Goal: Task Accomplishment & Management: Use online tool/utility

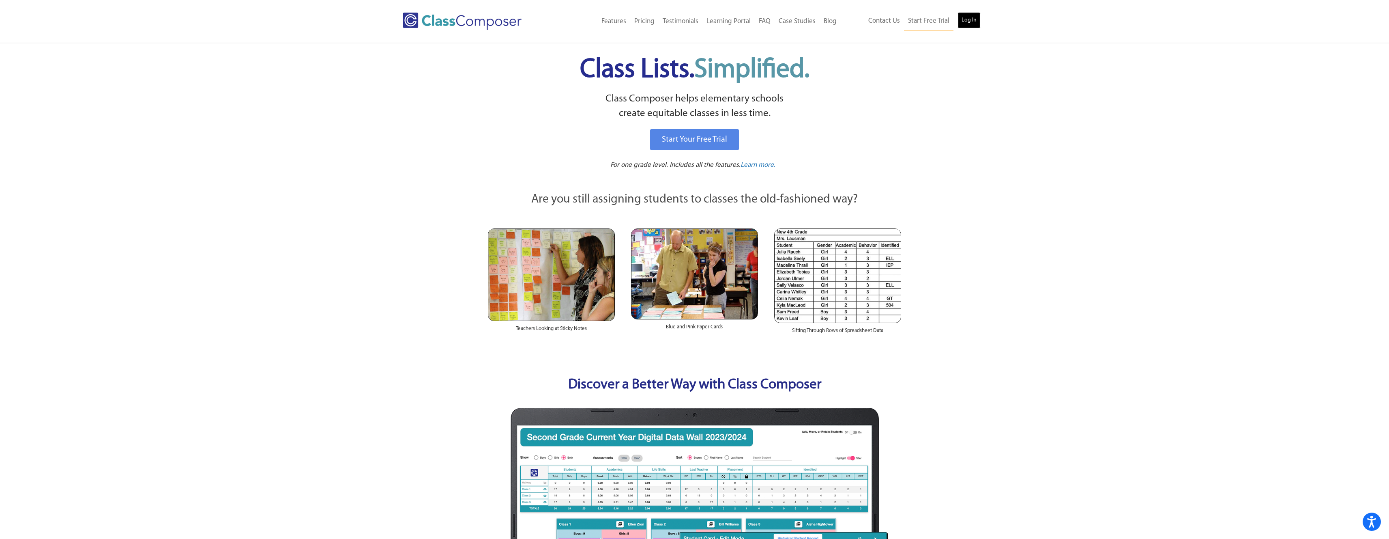
click at [968, 23] on link "Log In" at bounding box center [969, 20] width 23 height 16
click at [661, 65] on span "Class Lists. Simplified." at bounding box center [695, 70] width 230 height 26
click at [965, 15] on link "Log In" at bounding box center [969, 20] width 23 height 16
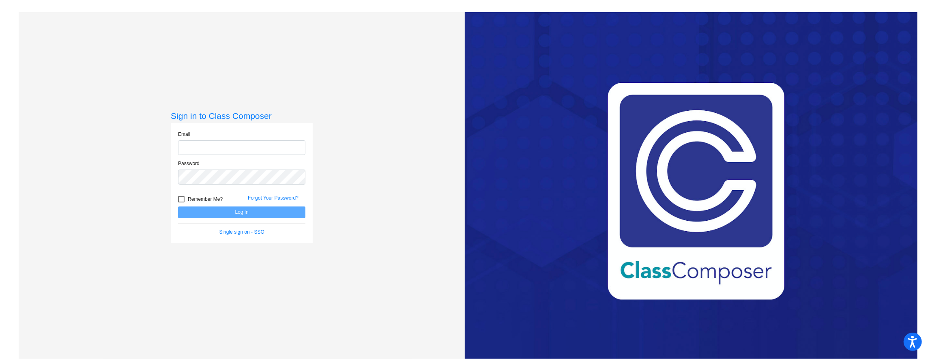
type input "lmartin@tonasket.wednet.edu"
click at [244, 218] on button "Log In" at bounding box center [241, 212] width 127 height 12
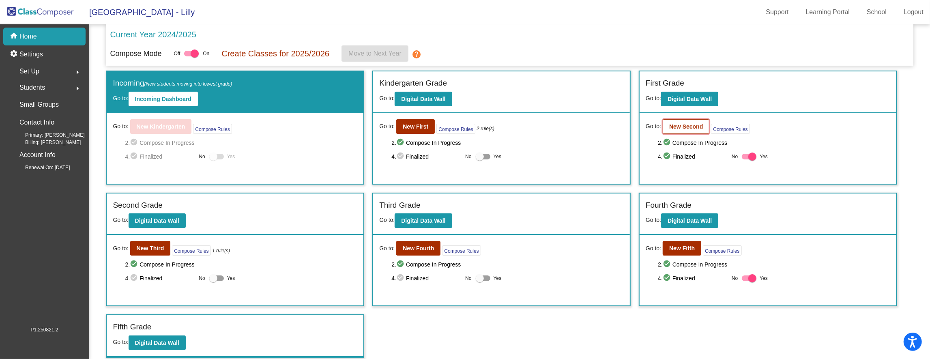
click at [680, 128] on b "New Second" at bounding box center [686, 126] width 34 height 6
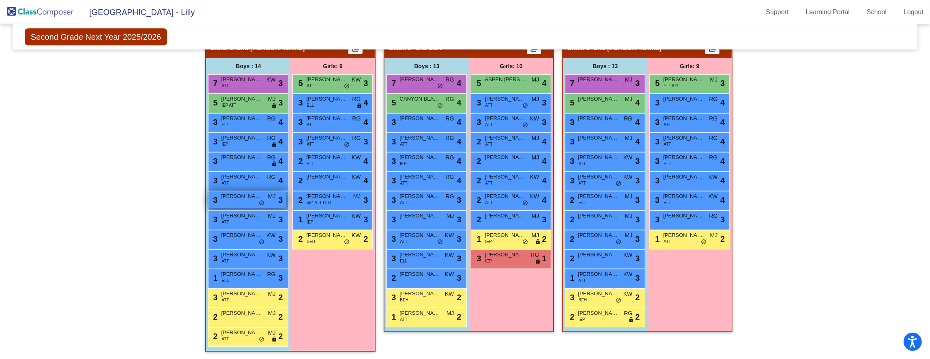
scroll to position [200, 0]
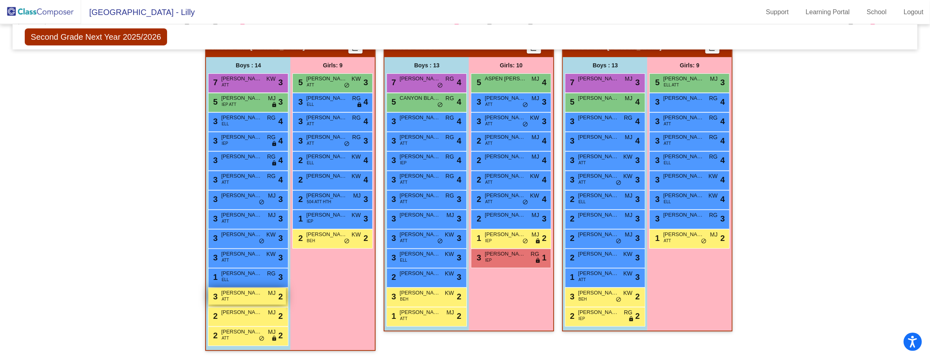
click at [234, 301] on div "3 DARREN SCHULTZ ATT MJ lock do_not_disturb_alt 2" at bounding box center [247, 296] width 77 height 17
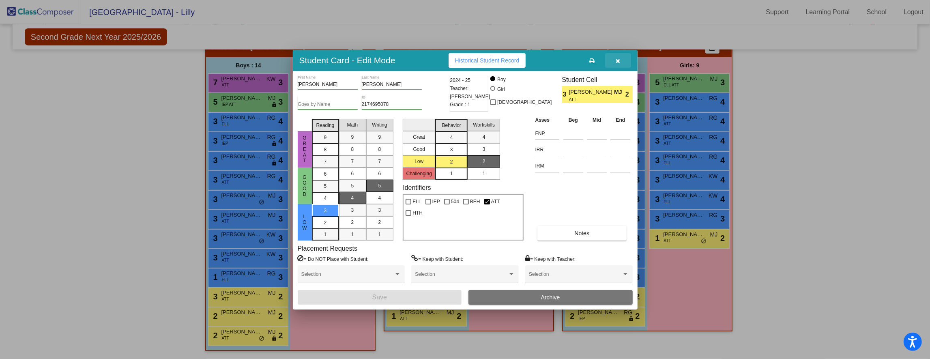
click at [619, 59] on icon "button" at bounding box center [618, 61] width 4 height 6
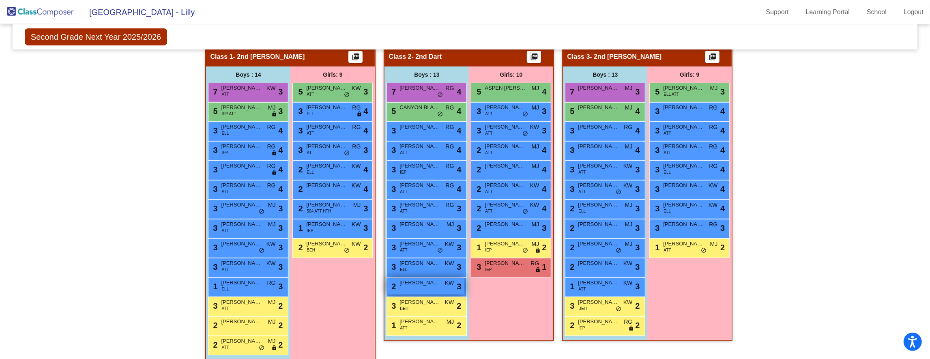
scroll to position [187, 0]
click at [406, 311] on span "BEH" at bounding box center [404, 309] width 9 height 6
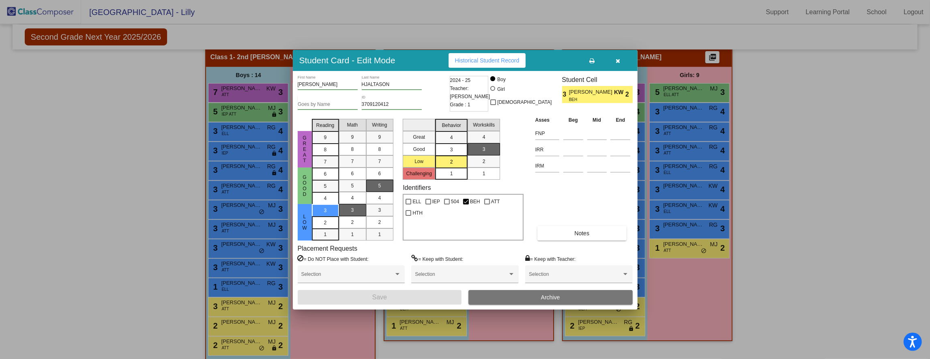
click at [497, 327] on div at bounding box center [465, 179] width 930 height 359
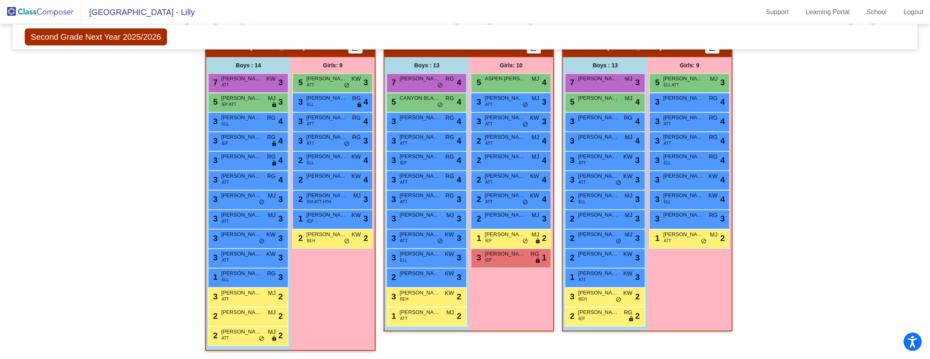
scroll to position [200, 0]
click at [509, 83] on div "5 ASPEN HUBBARD MJ lock do_not_disturb_alt 4" at bounding box center [510, 82] width 77 height 17
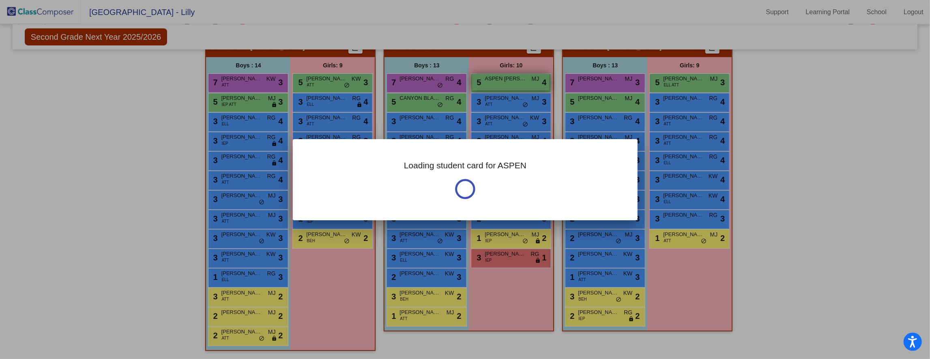
click at [509, 83] on div at bounding box center [465, 179] width 930 height 359
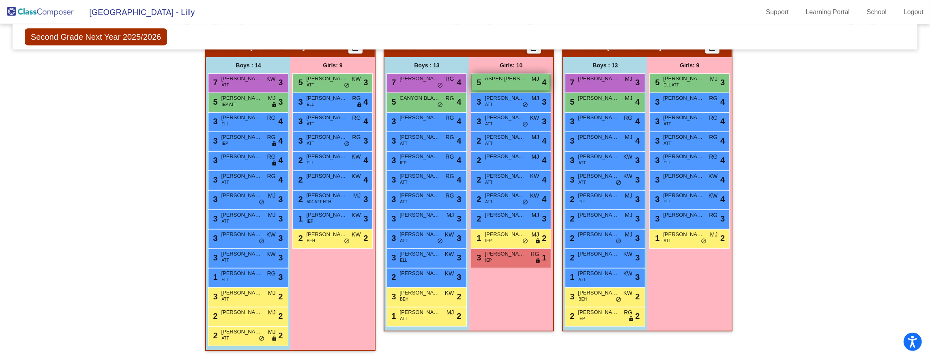
click at [509, 83] on div "5 ASPEN HUBBARD MJ lock do_not_disturb_alt 4" at bounding box center [510, 82] width 77 height 17
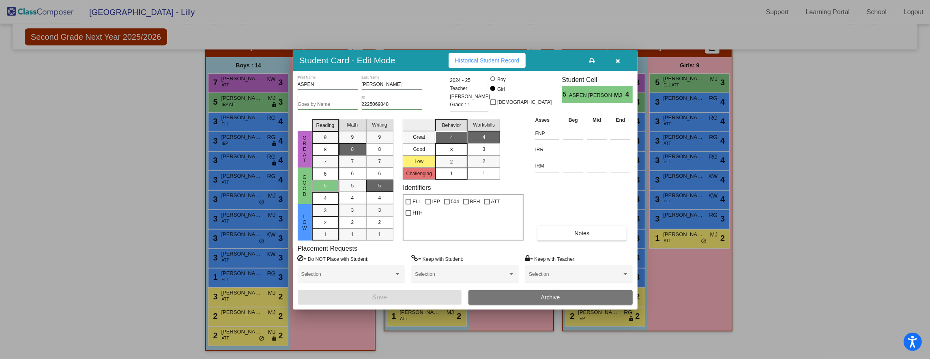
click at [618, 59] on icon "button" at bounding box center [618, 61] width 4 height 6
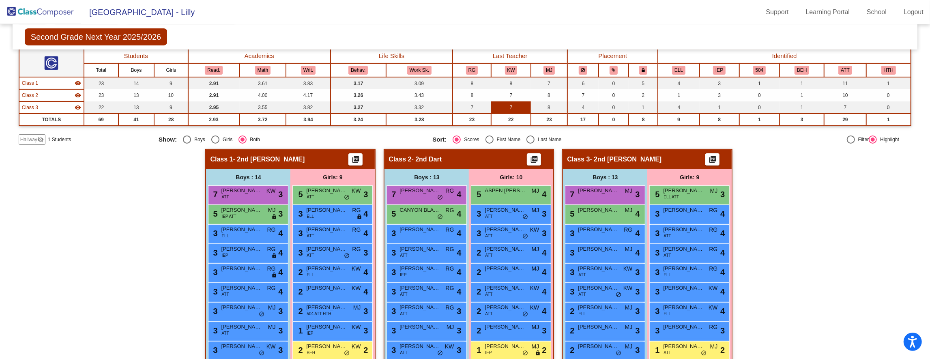
scroll to position [0, 0]
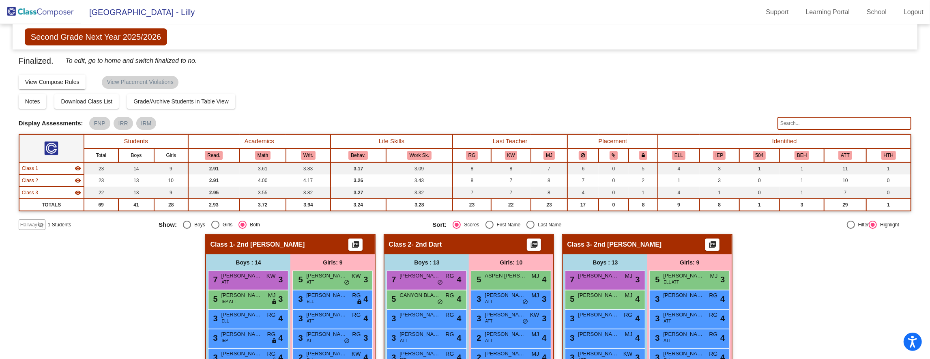
click at [37, 9] on img at bounding box center [40, 12] width 81 height 24
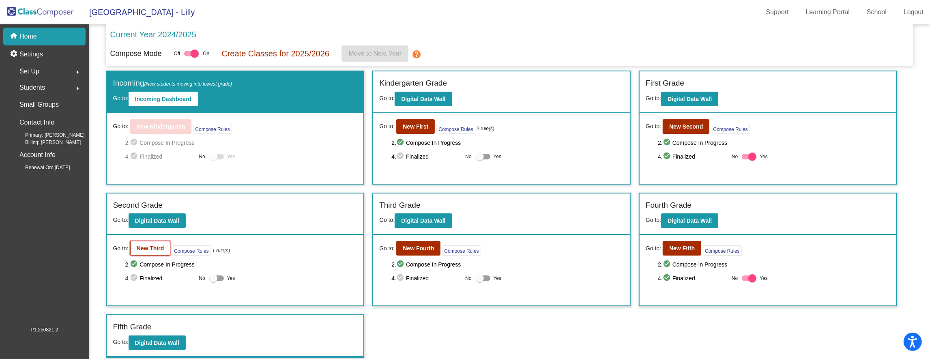
click at [139, 250] on b "New Third" at bounding box center [151, 248] width 28 height 6
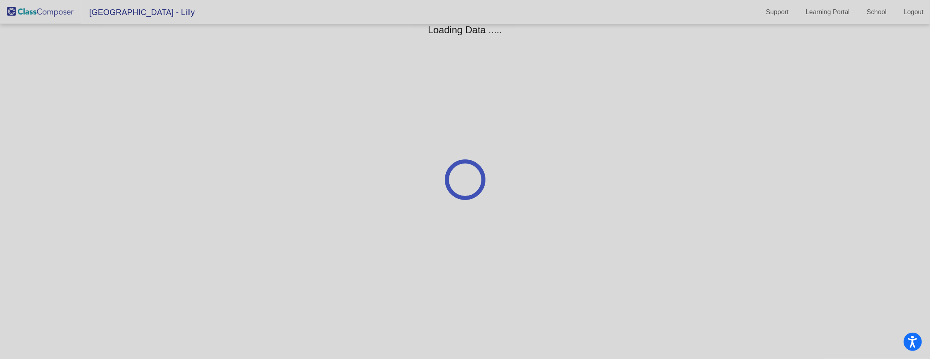
click at [139, 250] on div at bounding box center [465, 179] width 930 height 359
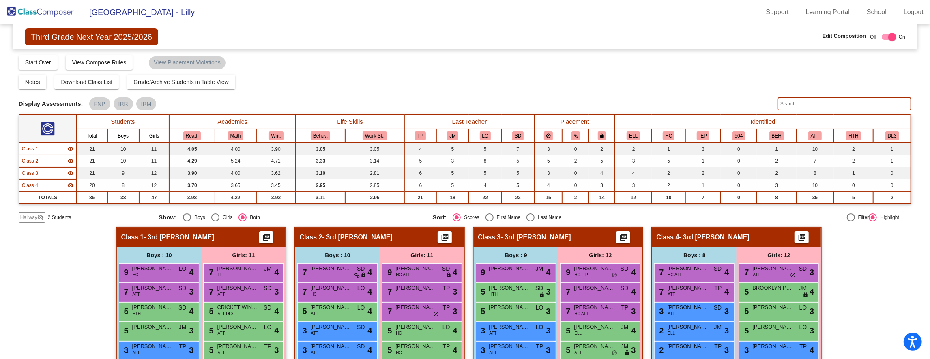
click at [813, 109] on input "text" at bounding box center [845, 103] width 134 height 13
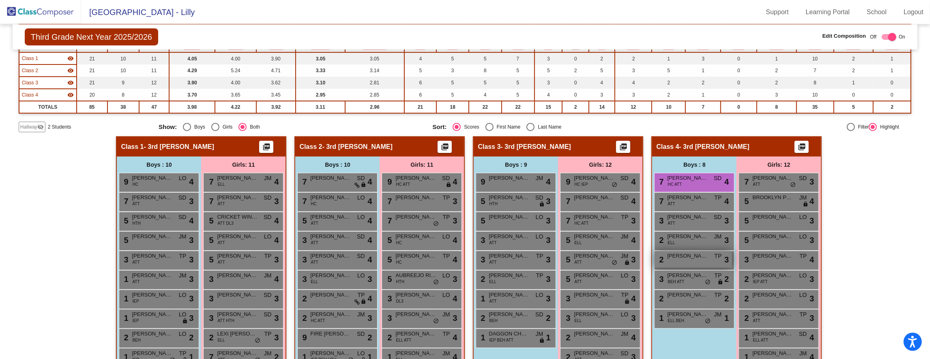
scroll to position [92, 0]
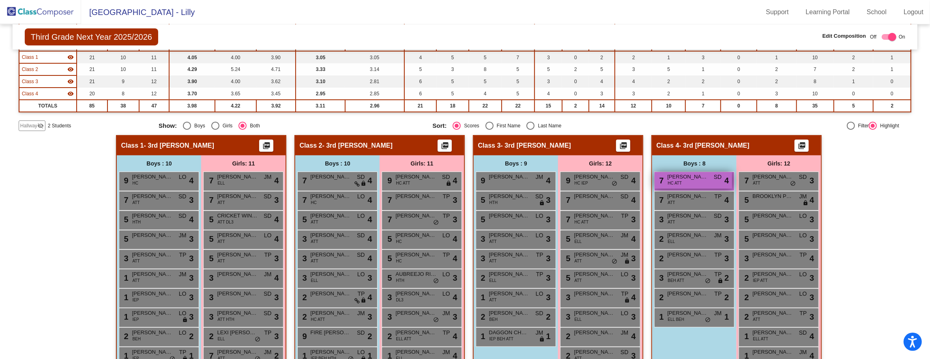
type input "barre"
click at [692, 187] on div "7 BARRETT HUBBARD HC ATT SD lock do_not_disturb_alt 4" at bounding box center [693, 180] width 77 height 17
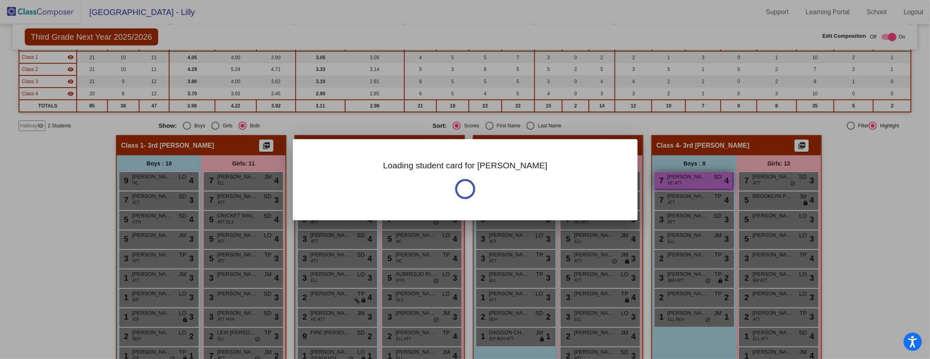
click at [692, 187] on div at bounding box center [465, 179] width 930 height 359
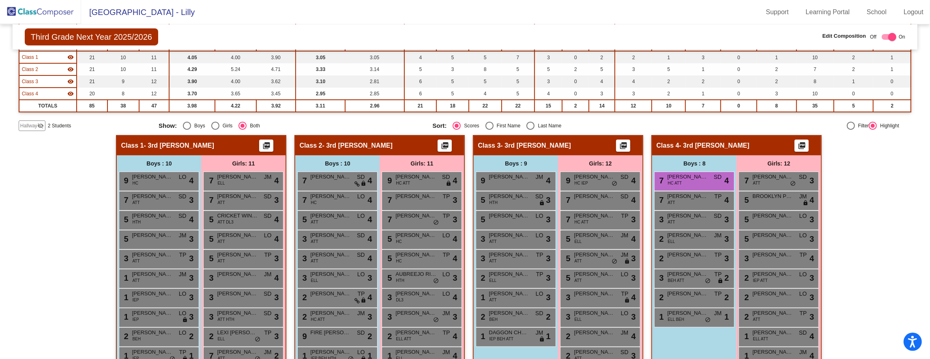
click at [0, 0] on div "Boys : 8" at bounding box center [0, 0] width 0 height 0
click at [691, 187] on div "7 BARRETT HUBBARD HC ATT SD lock do_not_disturb_alt 4" at bounding box center [693, 180] width 77 height 17
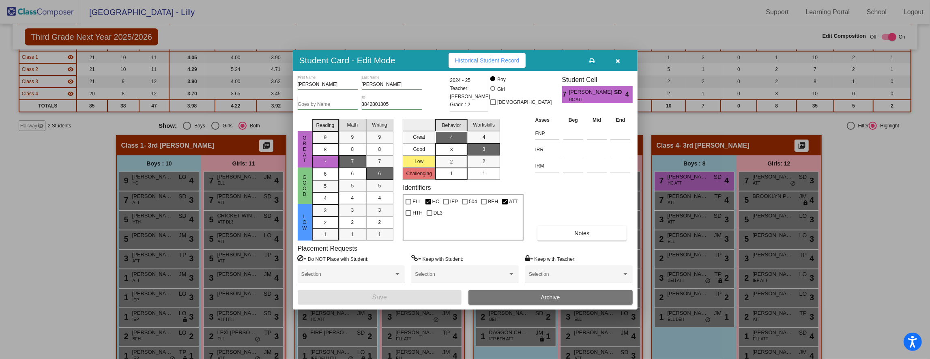
click at [623, 57] on button "button" at bounding box center [618, 60] width 26 height 15
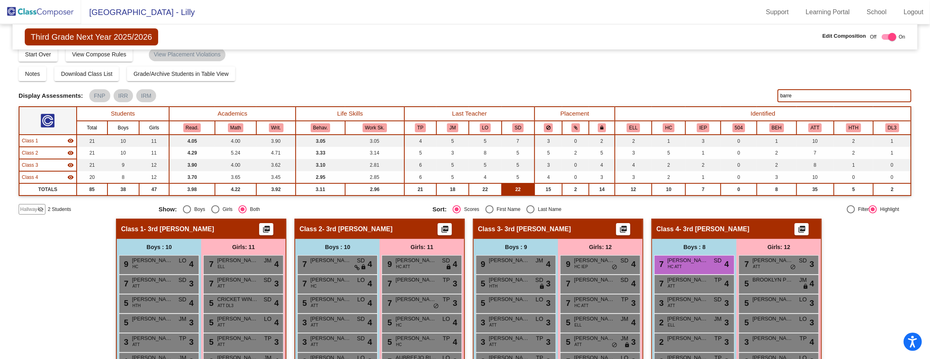
scroll to position [0, 0]
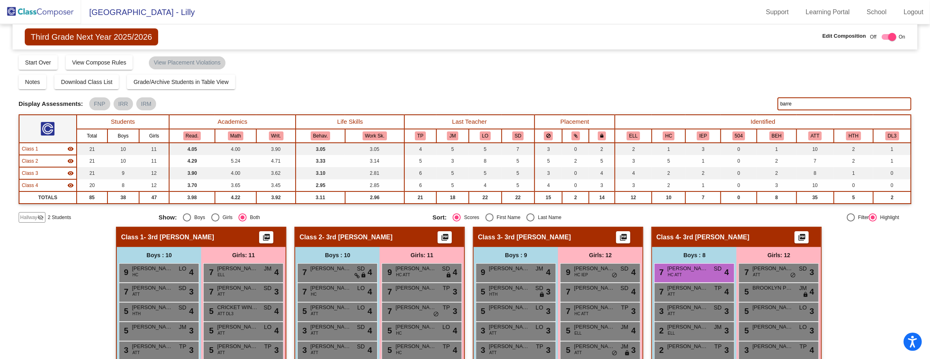
click at [21, 9] on img at bounding box center [40, 12] width 81 height 24
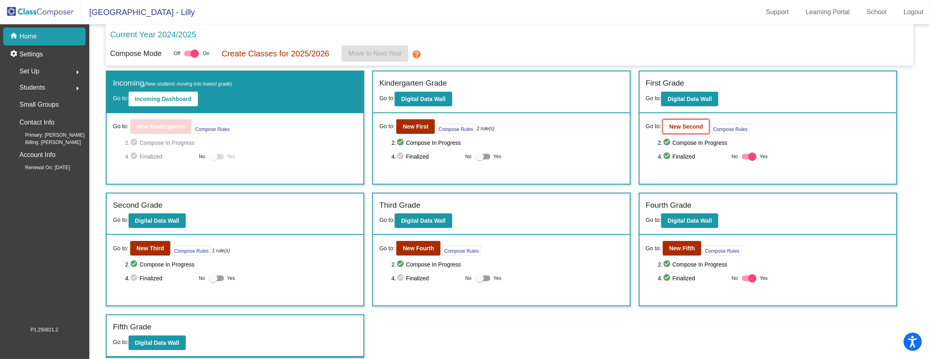
click at [683, 119] on button "New Second" at bounding box center [686, 126] width 47 height 15
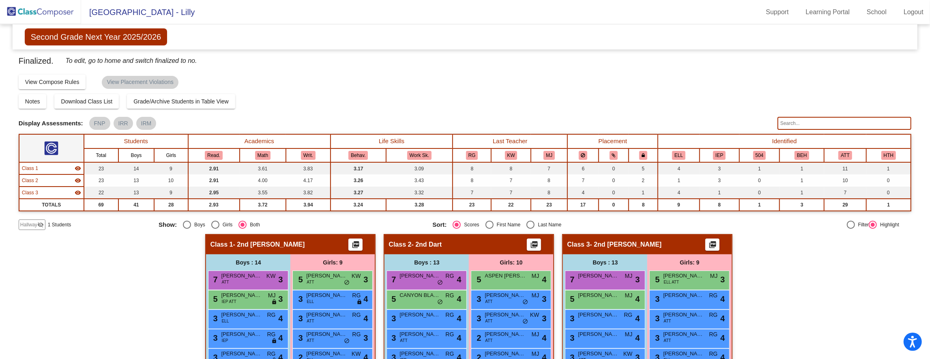
click at [56, 10] on img at bounding box center [40, 12] width 81 height 24
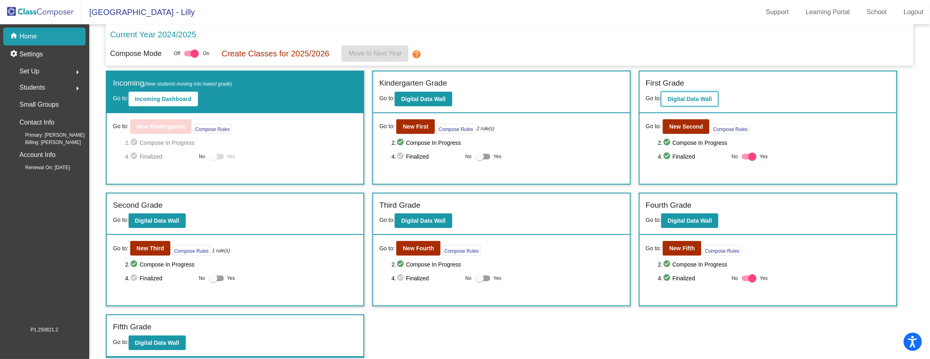
click at [692, 98] on b "Digital Data Wall" at bounding box center [690, 99] width 44 height 6
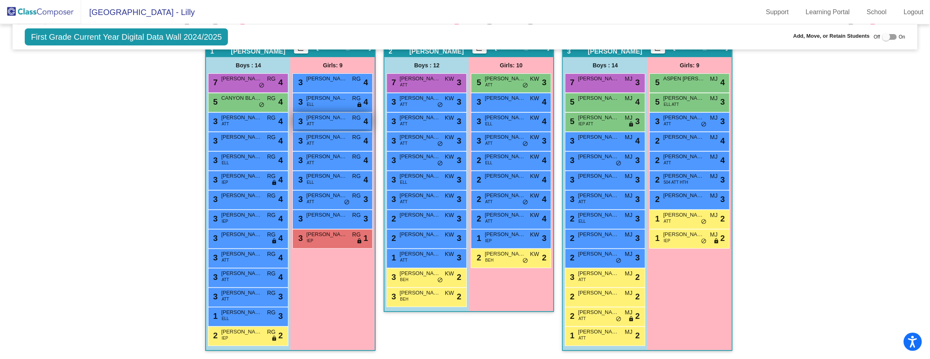
scroll to position [179, 0]
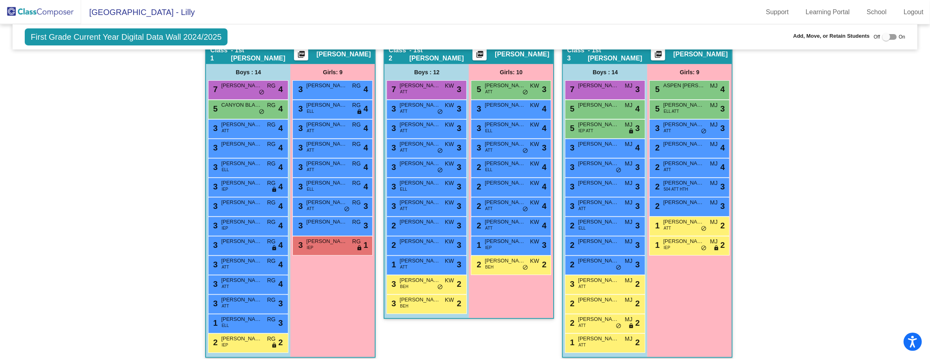
click at [239, 197] on div "3 GRAYSON GONZALES IEP RG lock do_not_disturb_alt 4" at bounding box center [248, 187] width 80 height 19
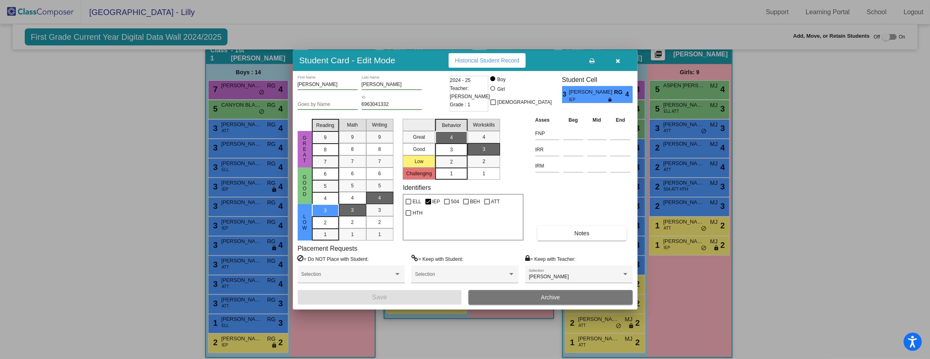
click at [619, 58] on icon "button" at bounding box center [618, 61] width 4 height 6
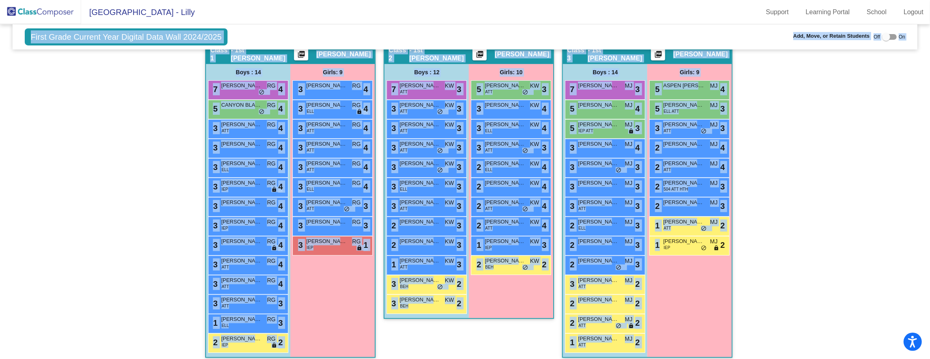
drag, startPoint x: 697, startPoint y: 359, endPoint x: 614, endPoint y: 354, distance: 82.9
click at [688, 359] on body "Accessibility Screen-Reader Guide, Feedback, and Issue Reporting | New window T…" at bounding box center [465, 179] width 930 height 359
click at [814, 251] on div "Hallway - Hallway Class picture_as_pdf Add Student First Name Last Name Student…" at bounding box center [465, 205] width 893 height 322
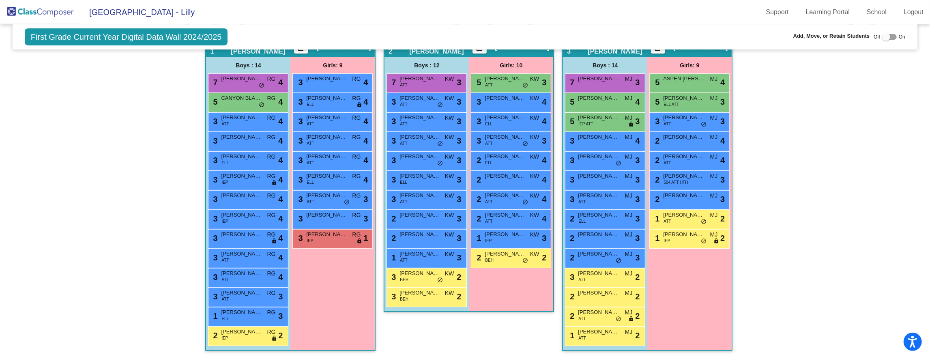
scroll to position [189, 0]
click at [586, 322] on div "2 FERNANDO NAVA-MENCHACA ATT MJ lock do_not_disturb_alt 2" at bounding box center [604, 316] width 77 height 17
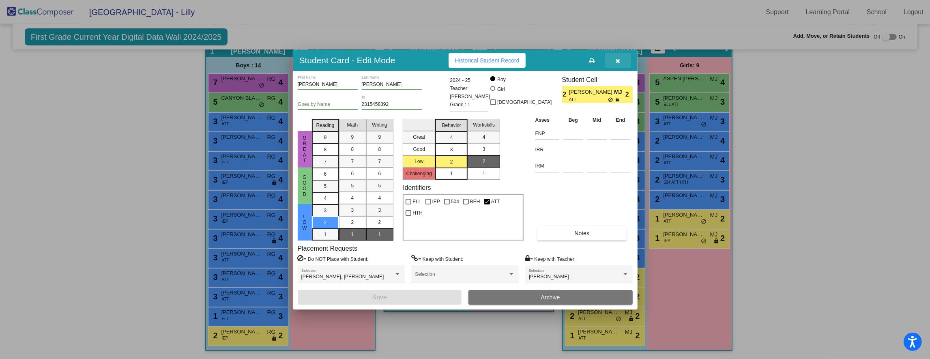
click at [617, 62] on icon "button" at bounding box center [618, 61] width 4 height 6
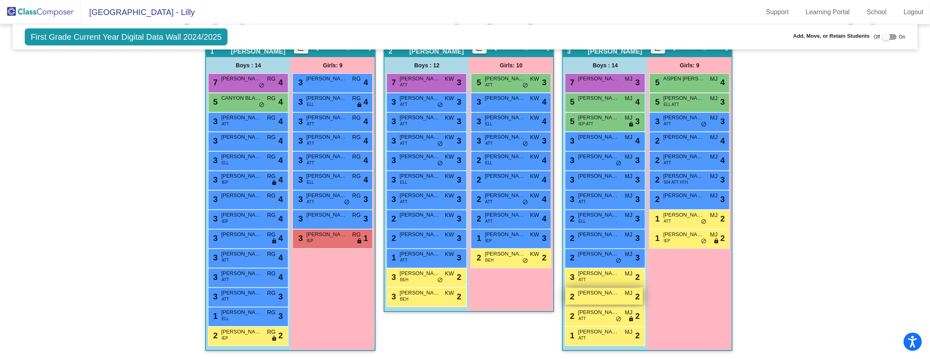
click at [587, 297] on div "2 OSCAR ORTEGA MJ lock do_not_disturb_alt 2" at bounding box center [604, 296] width 77 height 17
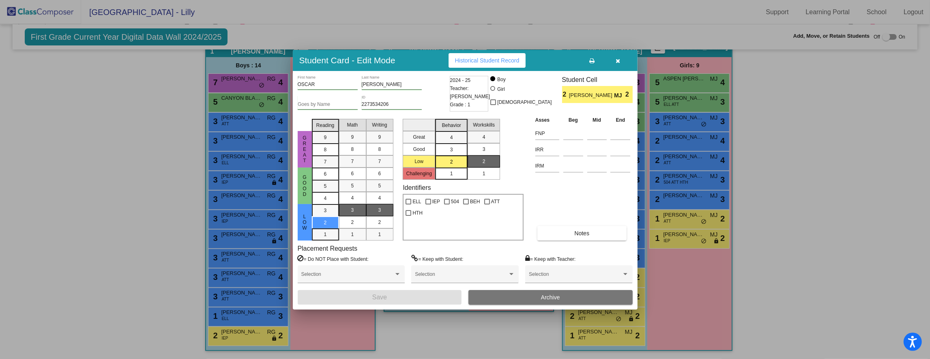
click at [617, 59] on icon "button" at bounding box center [618, 61] width 4 height 6
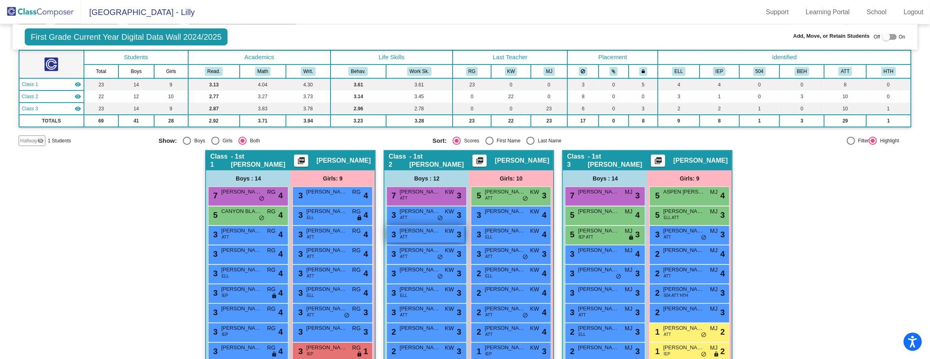
scroll to position [73, 0]
click at [59, 9] on img at bounding box center [40, 12] width 81 height 24
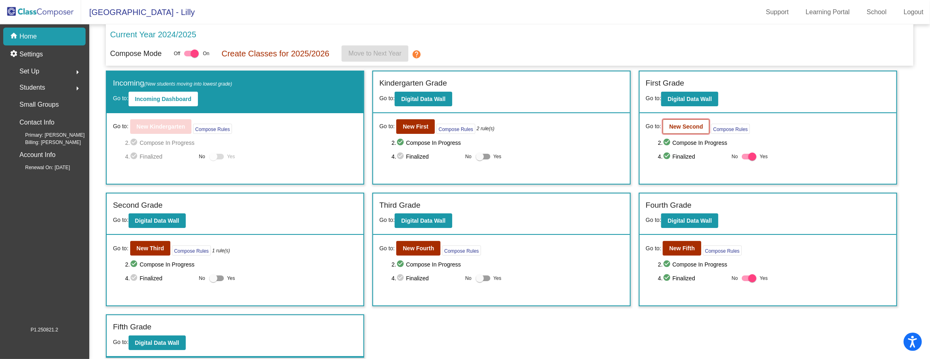
click at [697, 128] on b "New Second" at bounding box center [686, 126] width 34 height 6
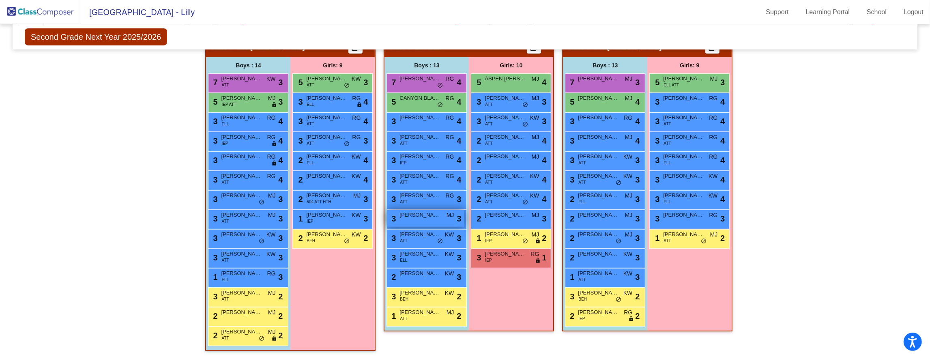
scroll to position [200, 0]
